Goal: Information Seeking & Learning: Check status

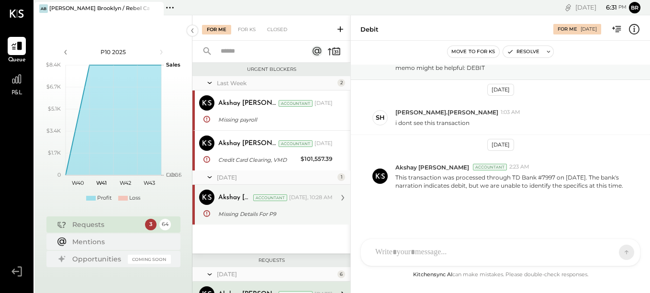
click at [288, 223] on div "Akshay [PERSON_NAME] Accountant Akshay [PERSON_NAME] Accountant [DATE], 10:28 A…" at bounding box center [271, 205] width 158 height 40
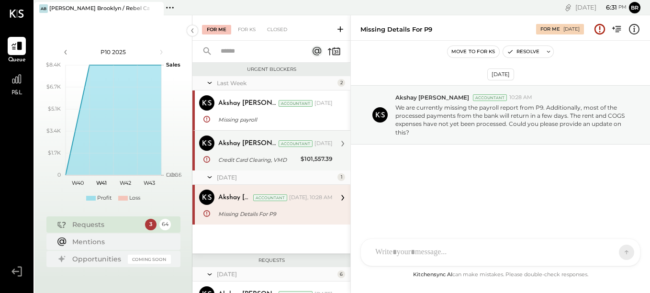
click at [267, 164] on div "Credit Card Clearing, VMD" at bounding box center [257, 160] width 79 height 10
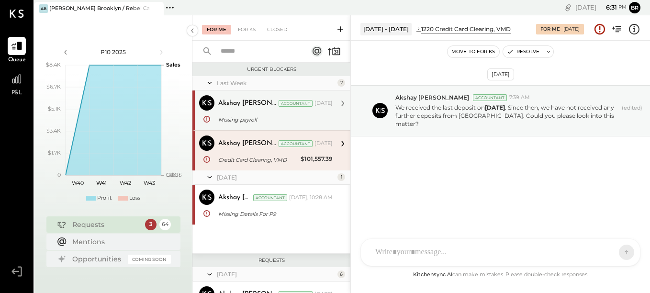
click at [295, 114] on div "Missing payroll" at bounding box center [274, 119] width 112 height 11
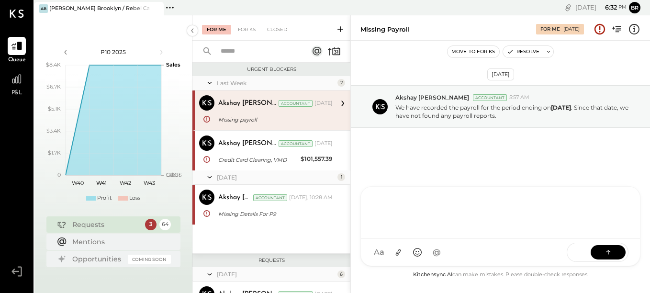
click at [402, 248] on div "SR [PERSON_NAME] NS [PERSON_NAME] BS [PERSON_NAME] S [PERSON_NAME].[PERSON_NAME…" at bounding box center [501, 226] width 280 height 80
click at [96, 226] on div "Requests" at bounding box center [106, 225] width 68 height 10
click at [111, 240] on div "Mentions" at bounding box center [119, 242] width 94 height 10
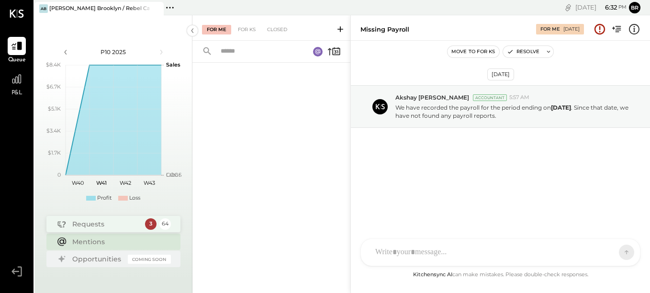
click at [117, 231] on div "Requests 3 64" at bounding box center [113, 224] width 134 height 16
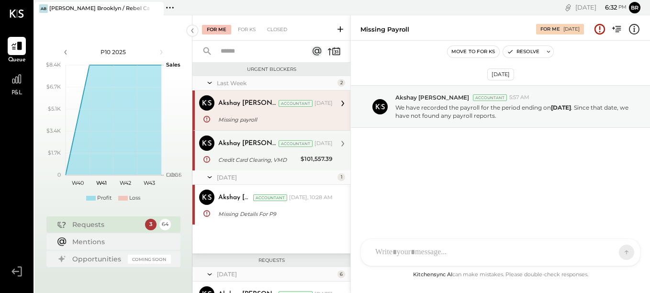
click at [236, 157] on div "Credit Card Clearing, VMD" at bounding box center [257, 160] width 79 height 10
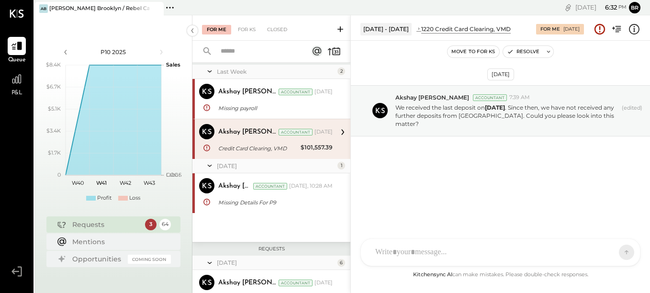
scroll to position [12, 0]
click at [255, 136] on div "Akshay [PERSON_NAME] Accountant [DATE]" at bounding box center [275, 130] width 114 height 13
click at [337, 129] on icon at bounding box center [343, 131] width 12 height 12
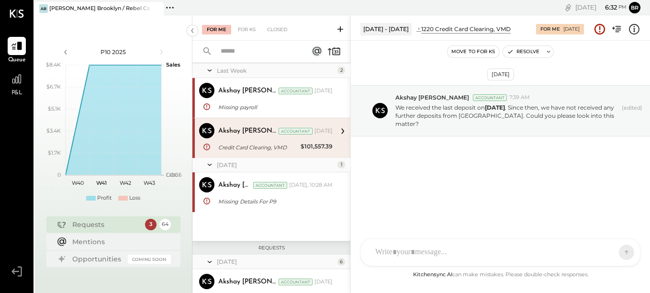
drag, startPoint x: 336, startPoint y: 129, endPoint x: 308, endPoint y: 152, distance: 35.7
click at [308, 152] on div "$101,557.39" at bounding box center [317, 147] width 32 height 11
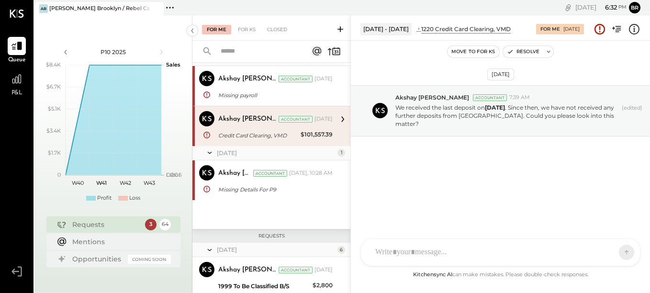
scroll to position [25, 0]
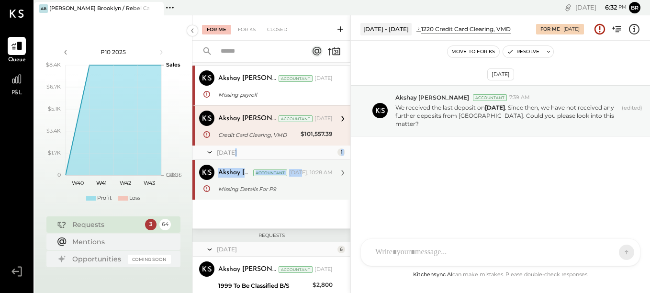
drag, startPoint x: 308, startPoint y: 152, endPoint x: 302, endPoint y: 182, distance: 31.4
click at [302, 182] on div "[DATE] 1 Akshay [PERSON_NAME] Accountant Akshay [PERSON_NAME] Accountant [DATE]…" at bounding box center [271, 173] width 158 height 54
click at [302, 182] on div "Akshay [PERSON_NAME] Accountant [DATE], 10:28 AM Missing Details For P9 We are …" at bounding box center [275, 180] width 114 height 30
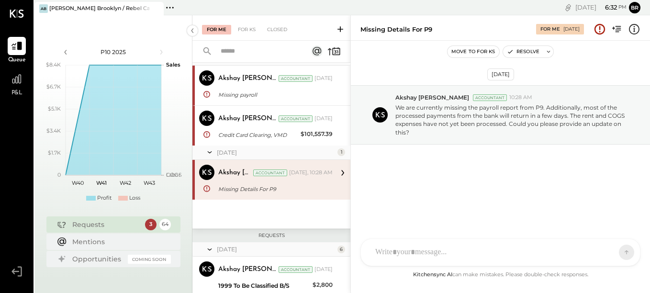
click at [289, 149] on div "[DATE]" at bounding box center [276, 152] width 118 height 8
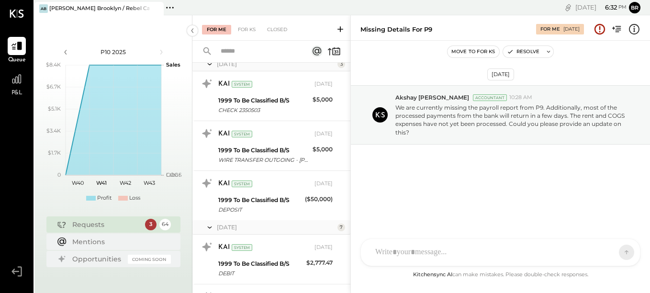
scroll to position [484, 0]
click at [17, 82] on icon at bounding box center [17, 79] width 12 height 12
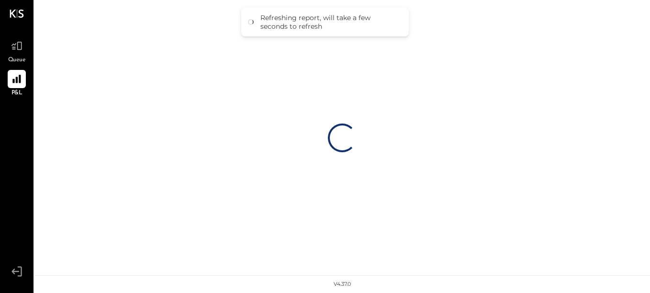
click at [324, 181] on div "Loading…" at bounding box center [342, 137] width 616 height 275
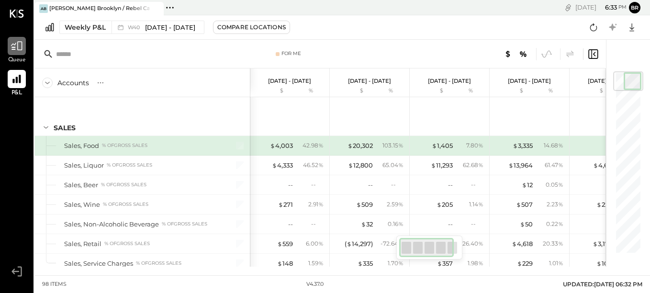
click at [15, 53] on div at bounding box center [17, 46] width 18 height 18
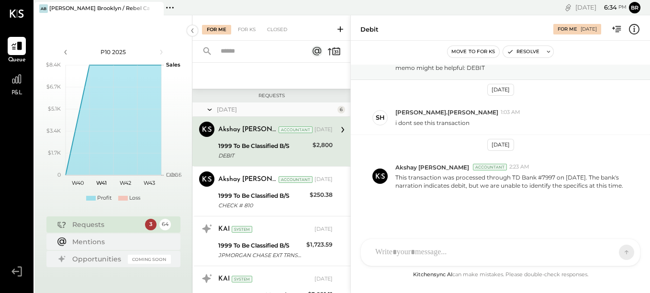
scroll to position [168, 0]
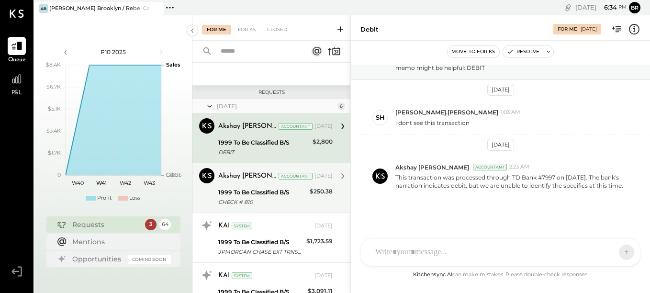
click at [332, 203] on div "Akshay [PERSON_NAME] Accountant Akshay [PERSON_NAME] Accountant [DATE] 1999 To …" at bounding box center [271, 188] width 158 height 50
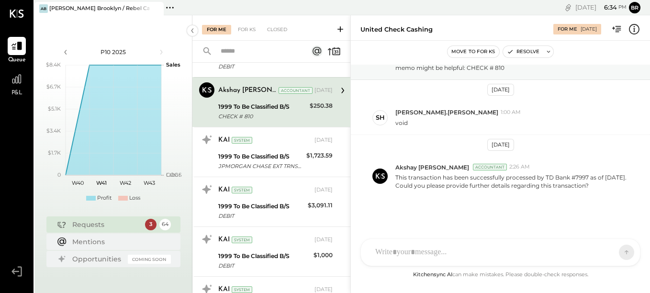
scroll to position [254, 0]
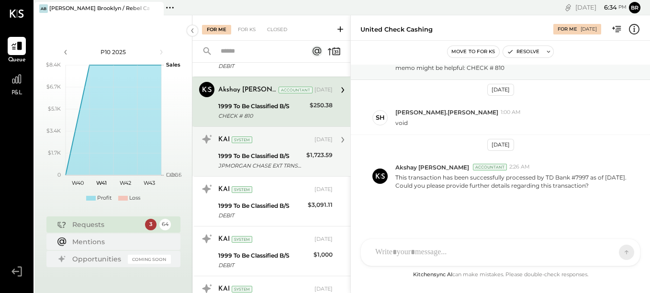
click at [259, 169] on div "JPMORGAN CHASE EXT TRNSFR" at bounding box center [260, 166] width 85 height 10
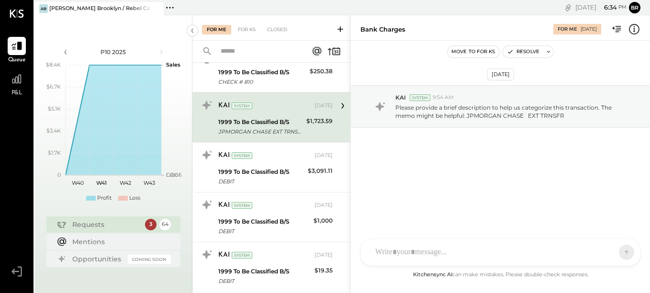
scroll to position [291, 0]
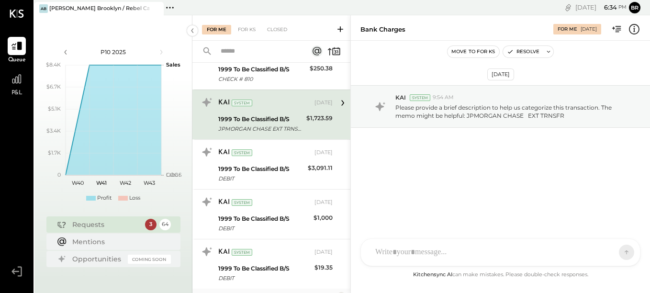
click at [259, 169] on div "1999 To Be Classified B/S" at bounding box center [261, 169] width 87 height 10
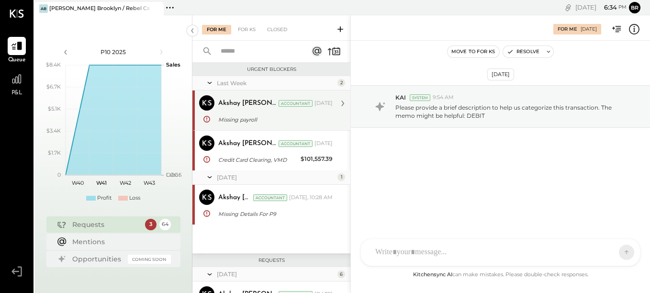
click at [241, 109] on div "Akshay [PERSON_NAME] Accountant [DATE]" at bounding box center [275, 103] width 114 height 13
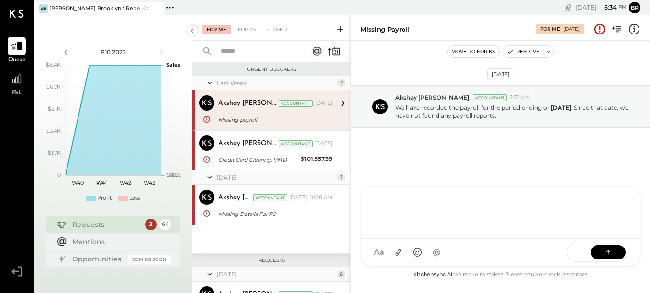
click at [439, 252] on div "SR [PERSON_NAME] NS [PERSON_NAME] BS [PERSON_NAME] S [PERSON_NAME].[PERSON_NAME…" at bounding box center [501, 226] width 280 height 80
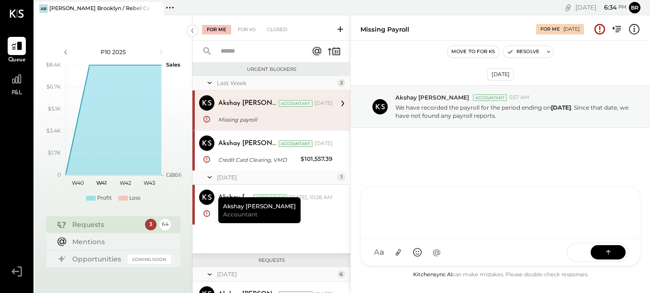
click at [7, 84] on div "P&L" at bounding box center [17, 84] width 28 height 28
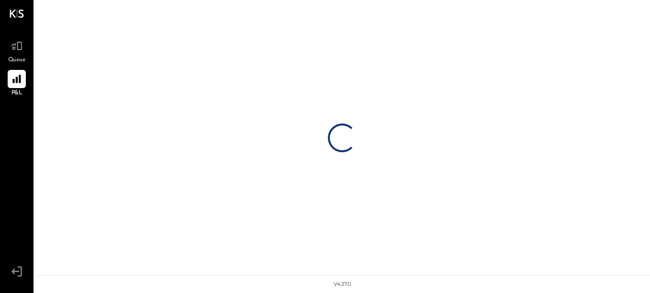
click at [15, 16] on icon at bounding box center [17, 14] width 14 height 8
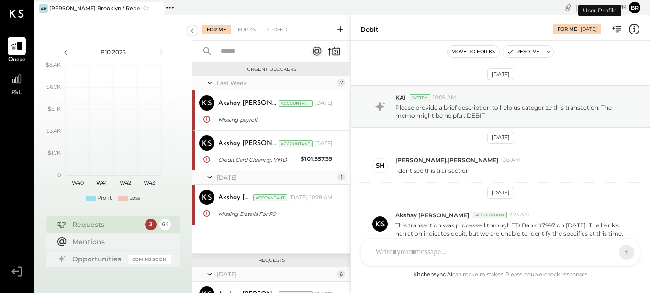
scroll to position [56, 0]
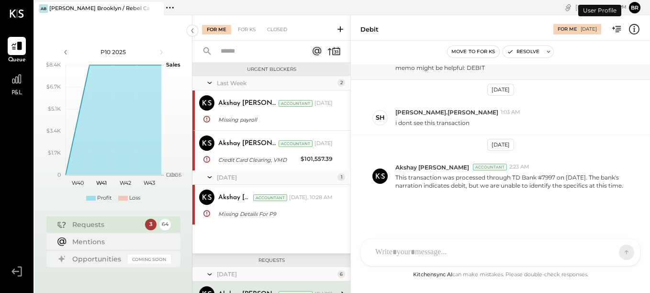
click at [15, 16] on icon at bounding box center [17, 14] width 14 height 8
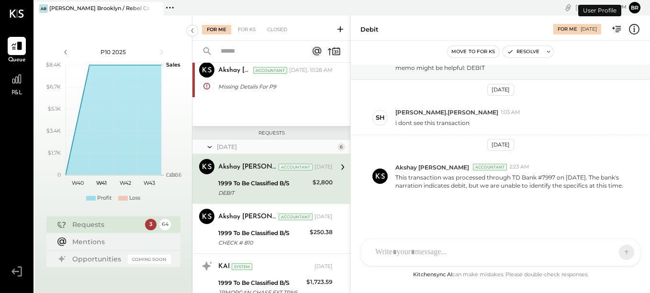
click at [166, 10] on icon at bounding box center [170, 7] width 12 height 12
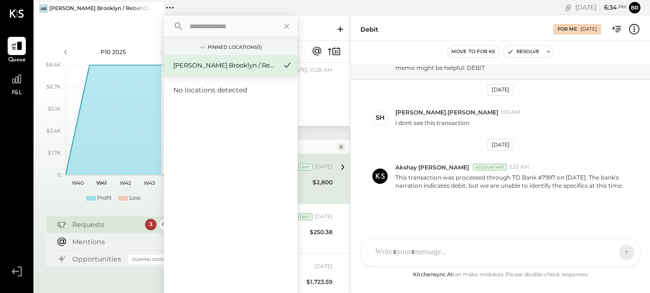
click at [117, 26] on div "P10 2025 polygon, polyline { transition: fill-opacity 0.1s, stroke-opacity 0.1s…" at bounding box center [113, 161] width 158 height 293
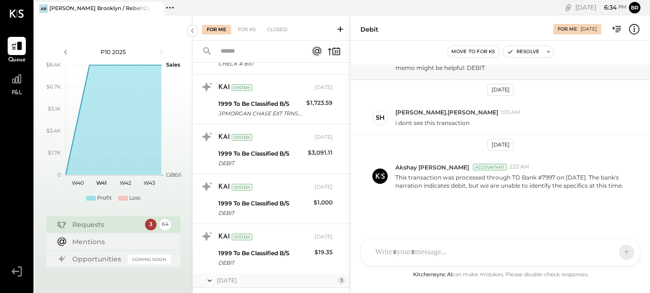
scroll to position [307, 0]
click at [74, 238] on div "Mentions" at bounding box center [119, 242] width 94 height 10
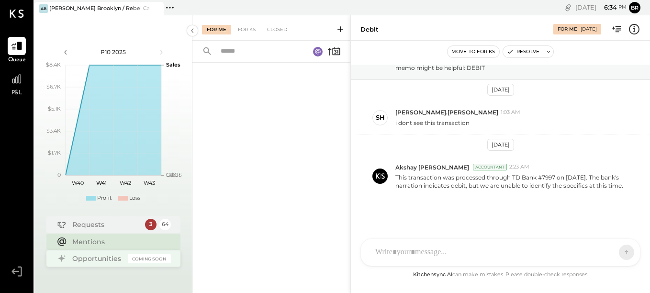
click at [90, 256] on div "Opportunities" at bounding box center [97, 259] width 51 height 10
drag, startPoint x: 90, startPoint y: 256, endPoint x: 83, endPoint y: 220, distance: 36.6
click at [83, 220] on div "Requests" at bounding box center [106, 224] width 68 height 10
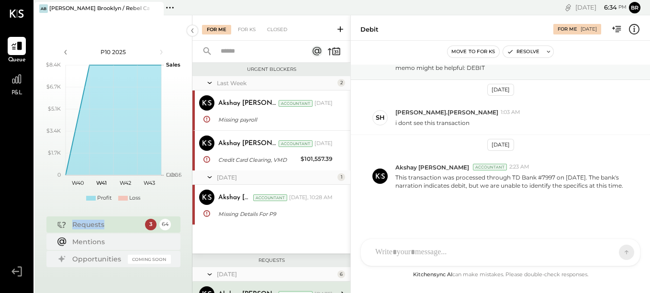
click at [83, 220] on div "Requests" at bounding box center [106, 225] width 68 height 10
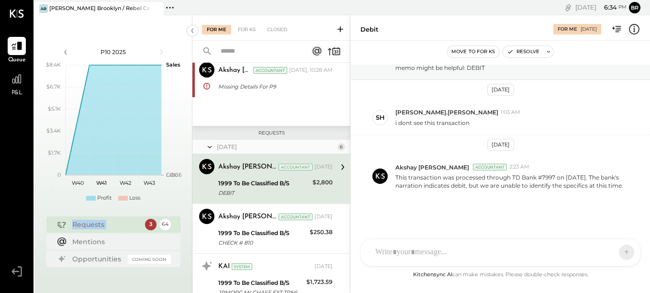
click at [83, 220] on div "Requests" at bounding box center [106, 225] width 68 height 10
drag, startPoint x: 83, startPoint y: 220, endPoint x: 80, endPoint y: 226, distance: 6.7
click at [80, 226] on div "Requests" at bounding box center [106, 225] width 68 height 10
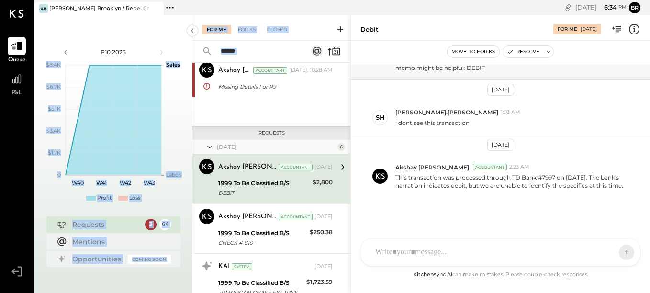
drag, startPoint x: 194, startPoint y: 92, endPoint x: 192, endPoint y: 123, distance: 30.7
click at [192, 123] on div "P10 2025 polygon, polyline { transition: fill-opacity 0.1s, stroke-opacity 0.1s…" at bounding box center [342, 161] width 616 height 293
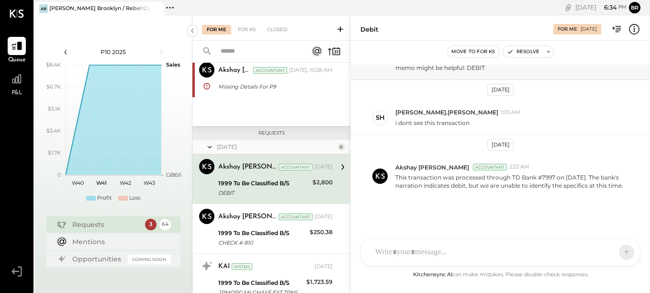
click at [64, 51] on icon at bounding box center [65, 52] width 11 height 11
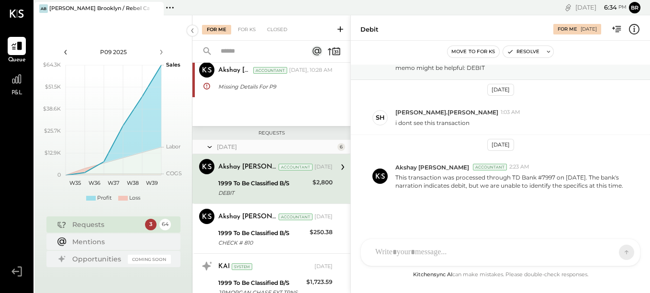
click at [64, 51] on icon at bounding box center [65, 52] width 11 height 11
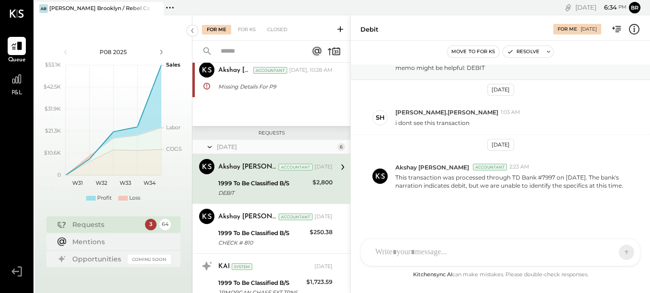
click at [64, 51] on icon at bounding box center [65, 52] width 11 height 11
click at [159, 54] on icon at bounding box center [161, 52] width 11 height 11
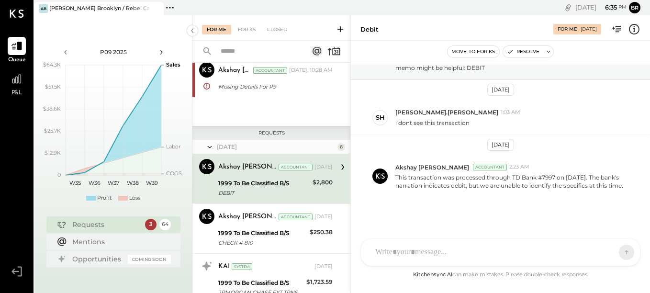
click at [159, 54] on icon at bounding box center [161, 52] width 11 height 11
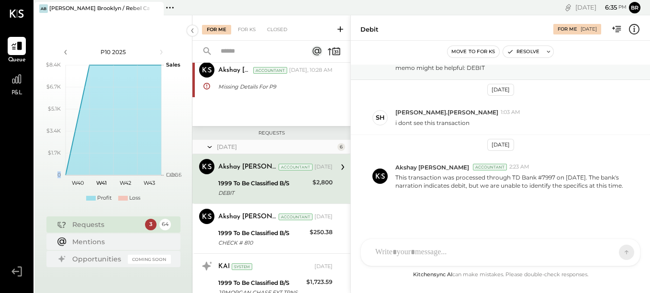
click at [159, 54] on icon at bounding box center [161, 52] width 11 height 11
